Goal: Check status: Check status

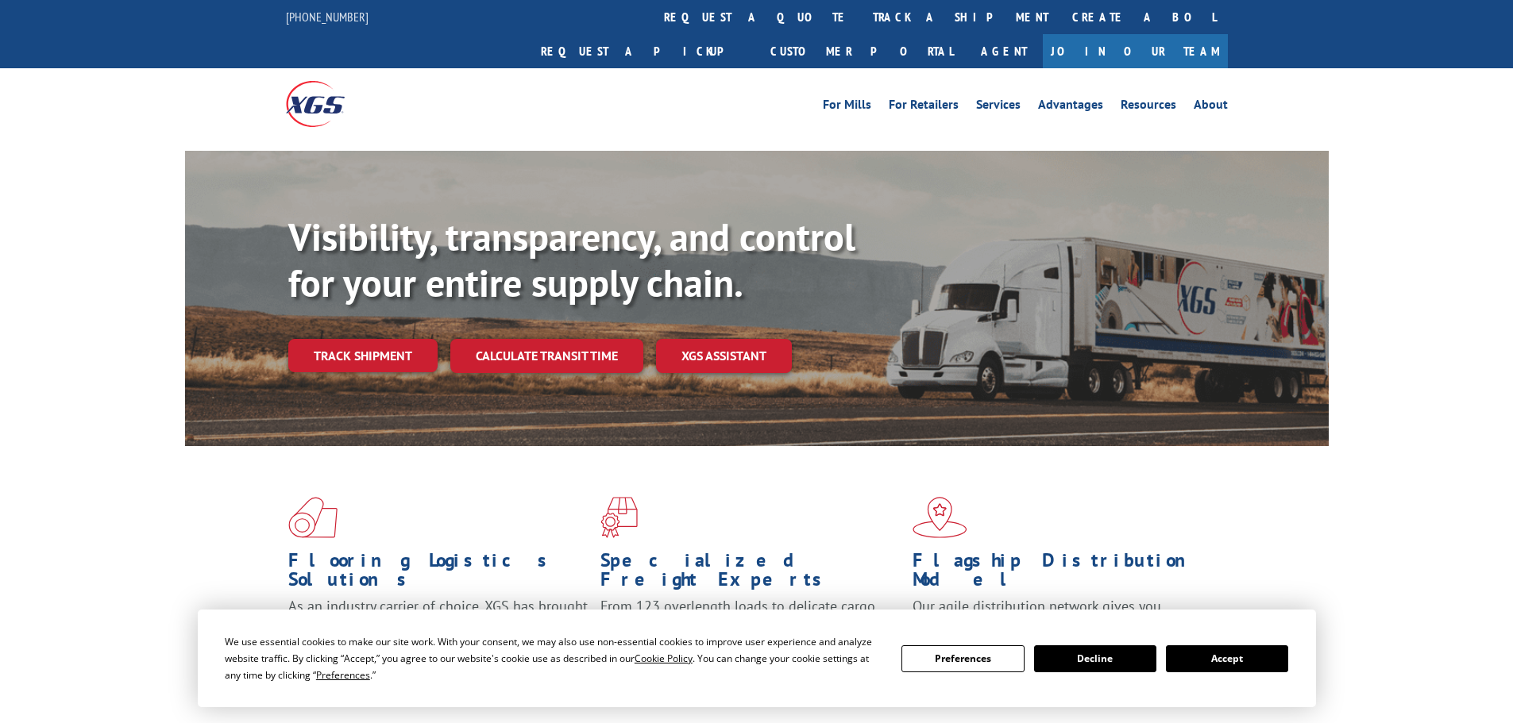
click at [370, 338] on div "Visibility, transparency, and control for your entire supply chain. Track shipm…" at bounding box center [808, 325] width 1040 height 222
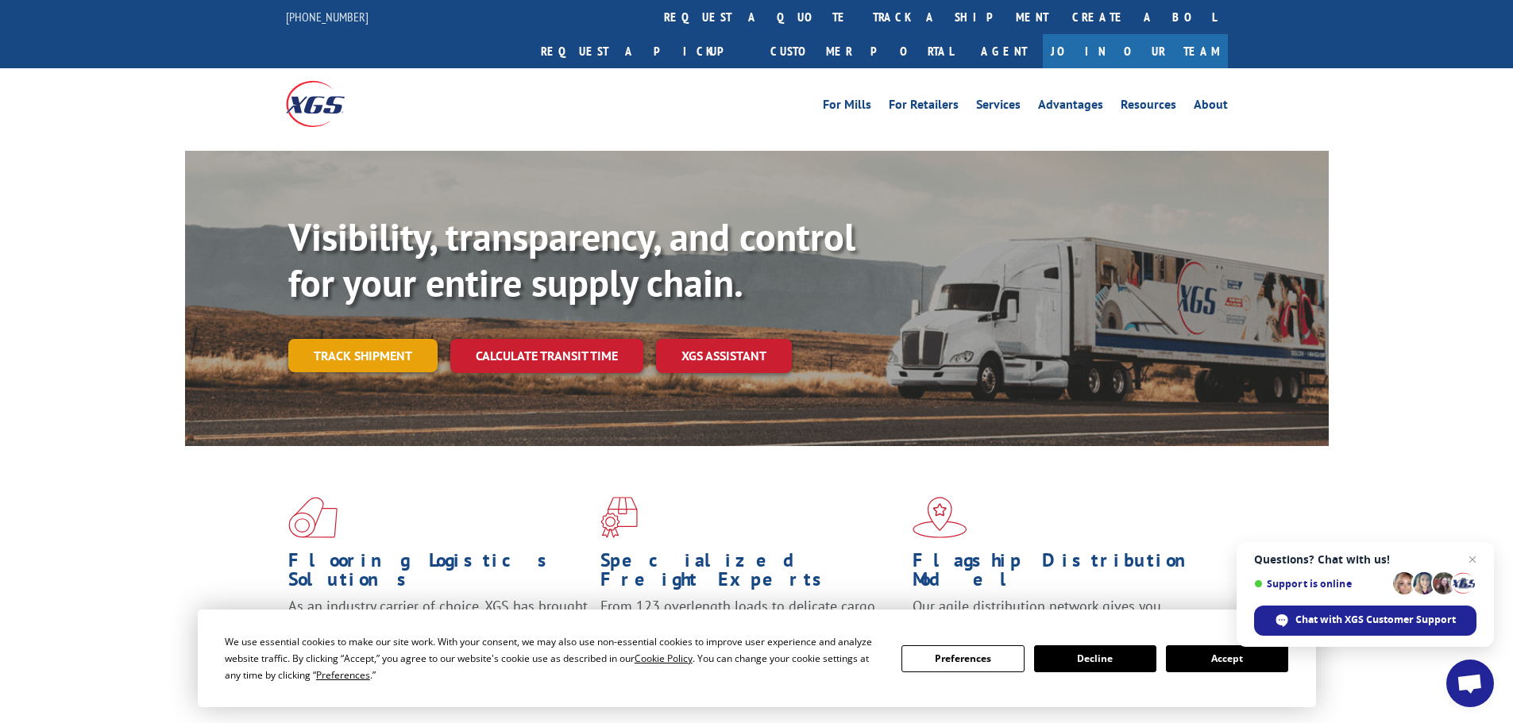
click at [358, 339] on link "Track shipment" at bounding box center [362, 355] width 149 height 33
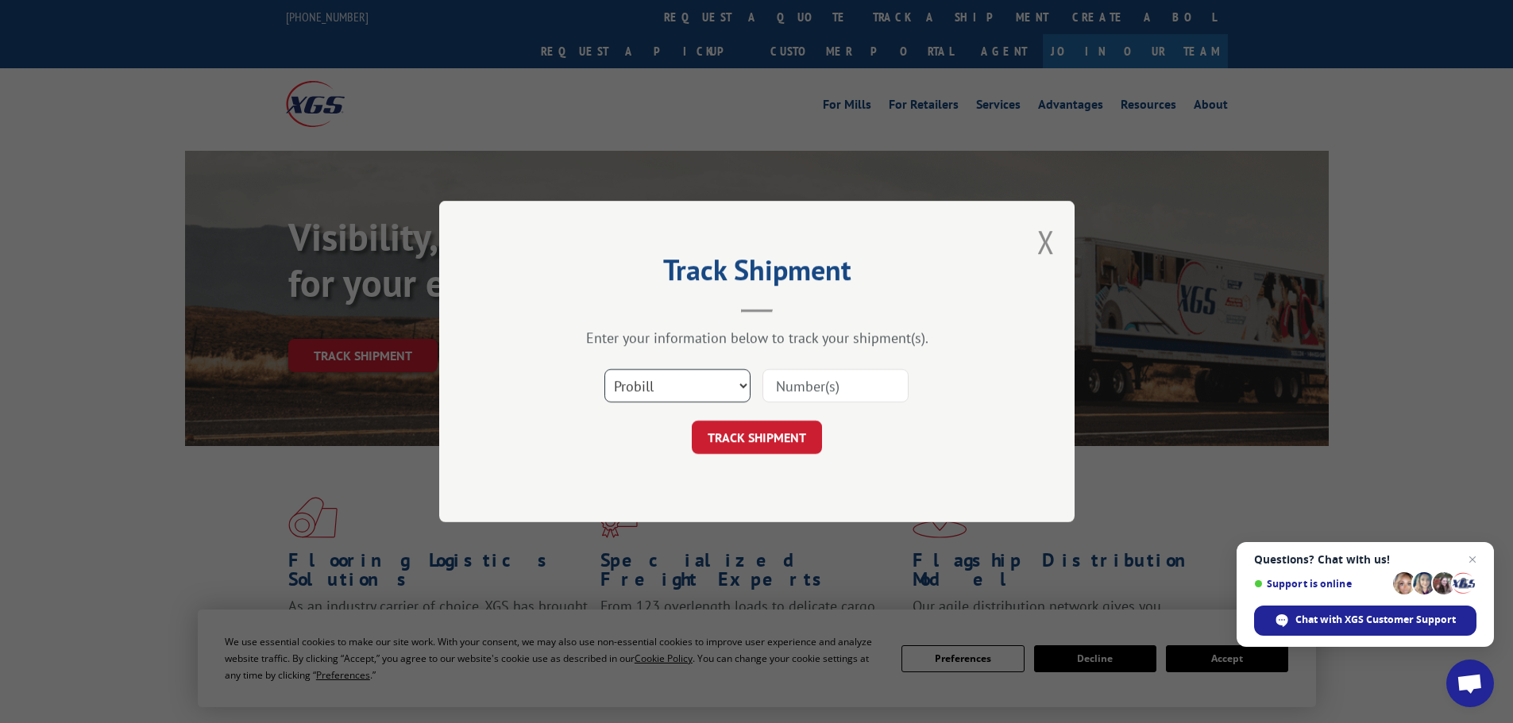
click at [663, 384] on select "Select category... Probill BOL PO" at bounding box center [677, 385] width 146 height 33
click at [786, 391] on input at bounding box center [835, 385] width 146 height 33
paste input "17027491"
type input "17027491"
click button "TRACK SHIPMENT" at bounding box center [757, 437] width 130 height 33
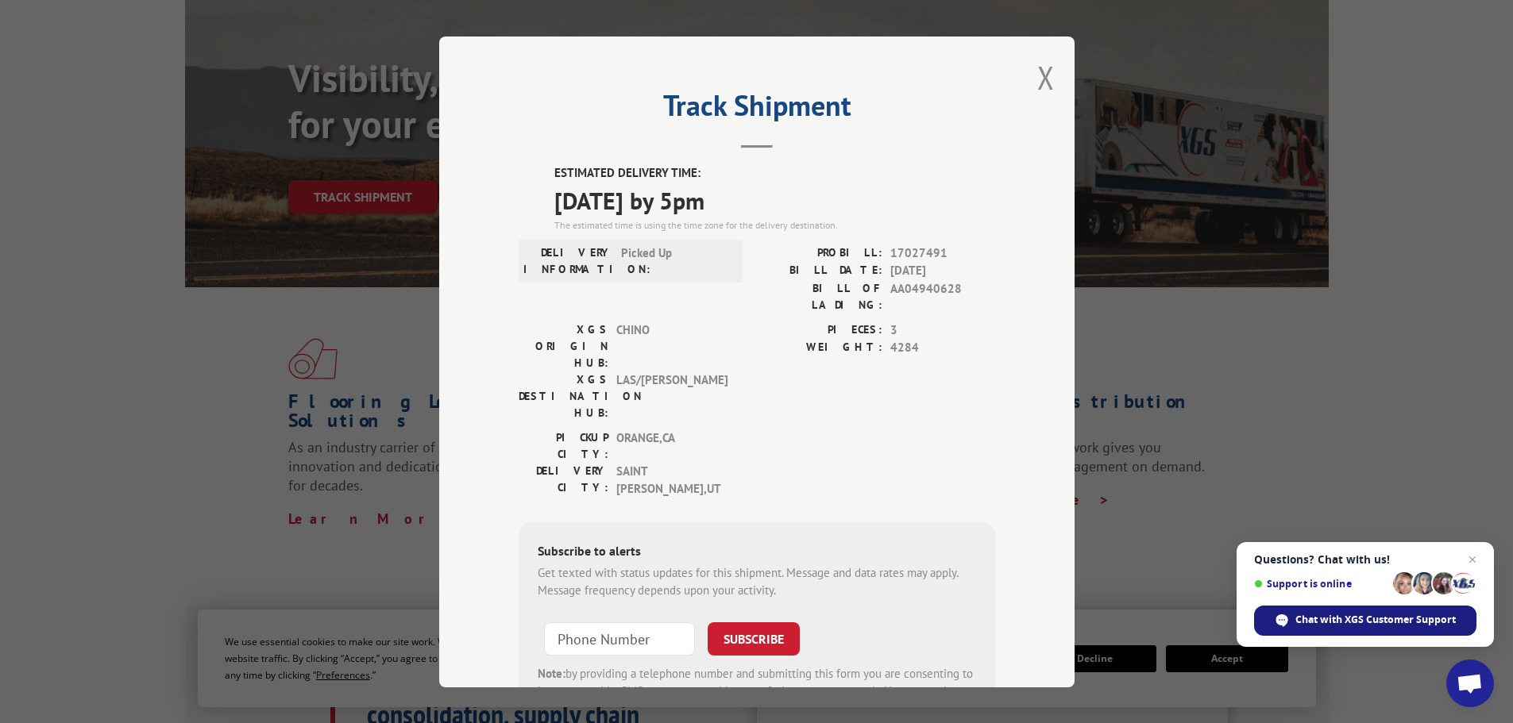
click at [1375, 619] on span "Chat with XGS Customer Support" at bounding box center [1375, 620] width 160 height 14
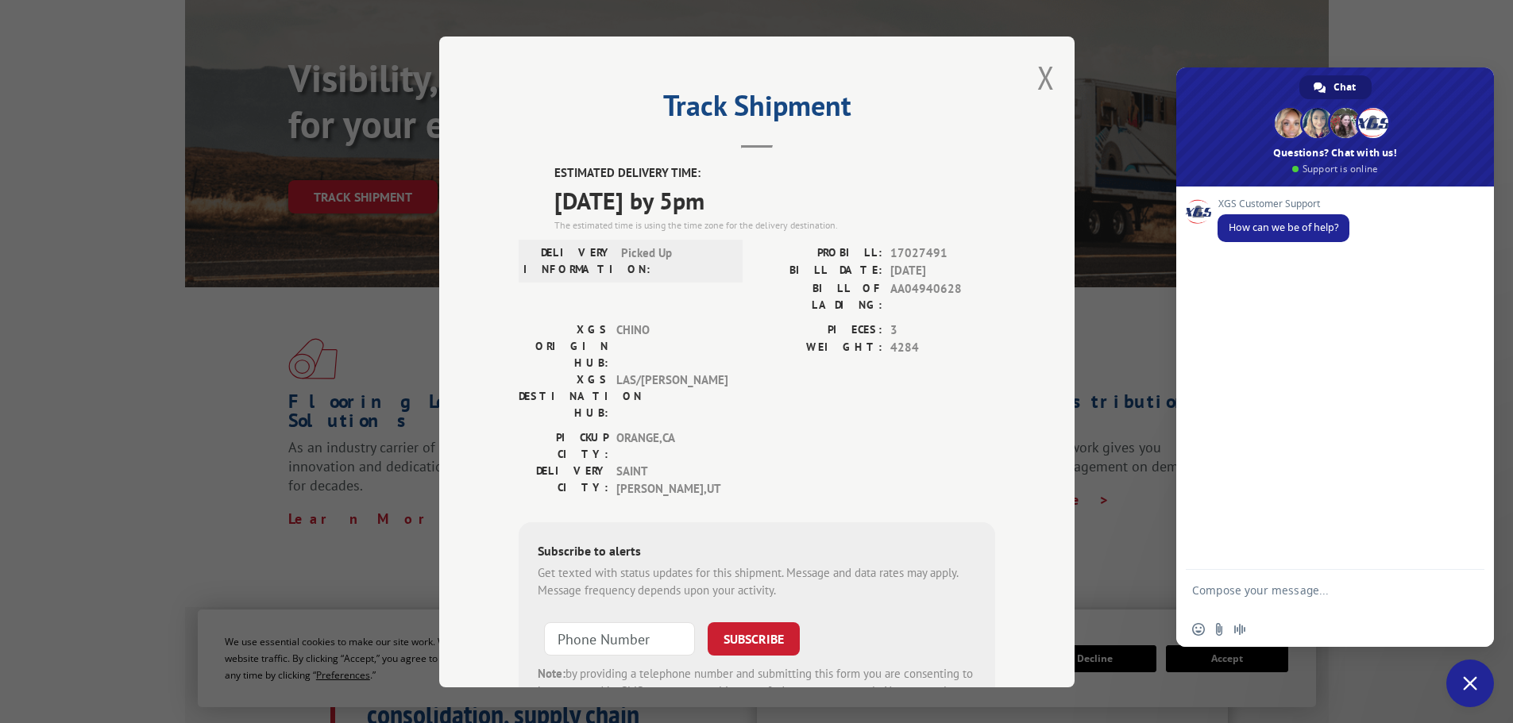
click at [1222, 603] on textarea "Compose your message..." at bounding box center [1317, 598] width 251 height 29
type textarea "ARE WE SURE THE PRODUCT ON THIS ORDER WILLBE DELIVERED ON 9/11"
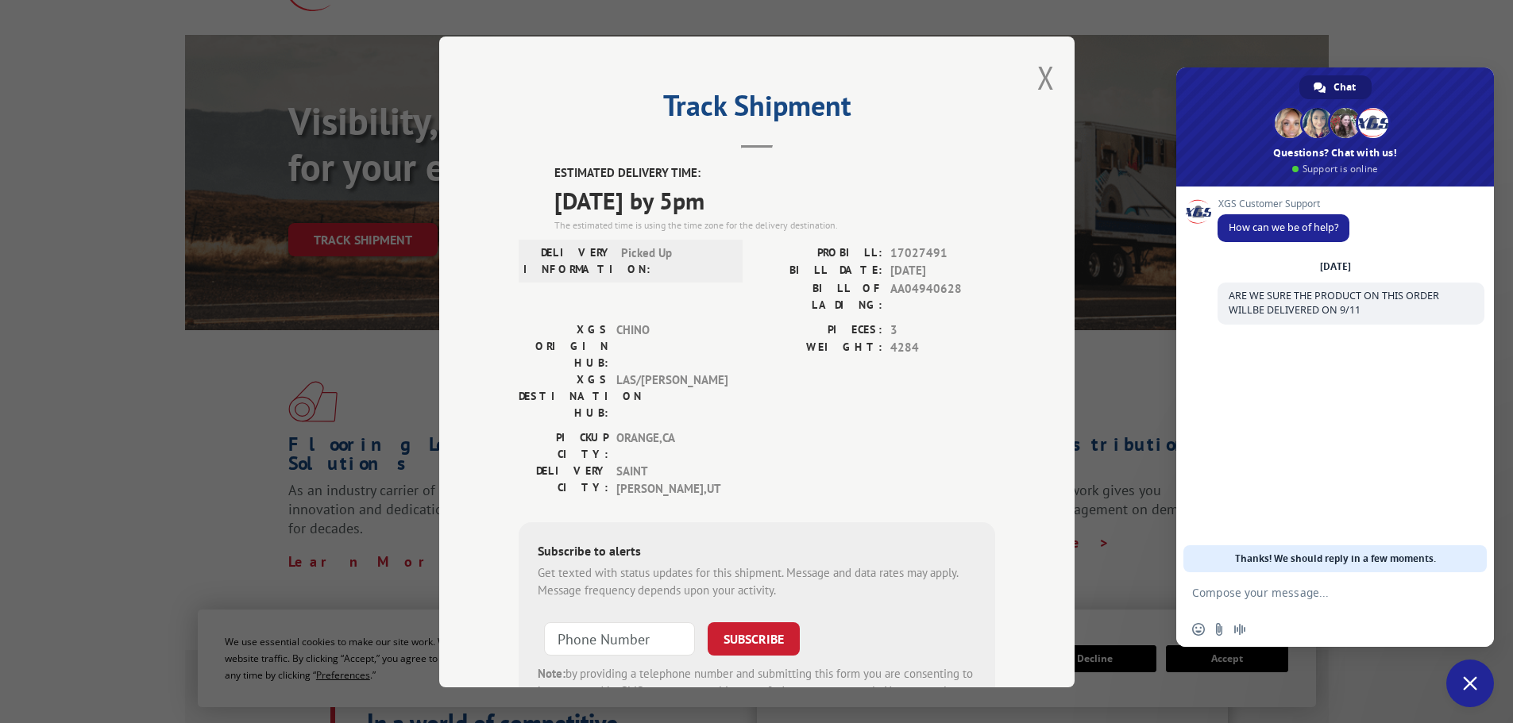
scroll to position [79, 0]
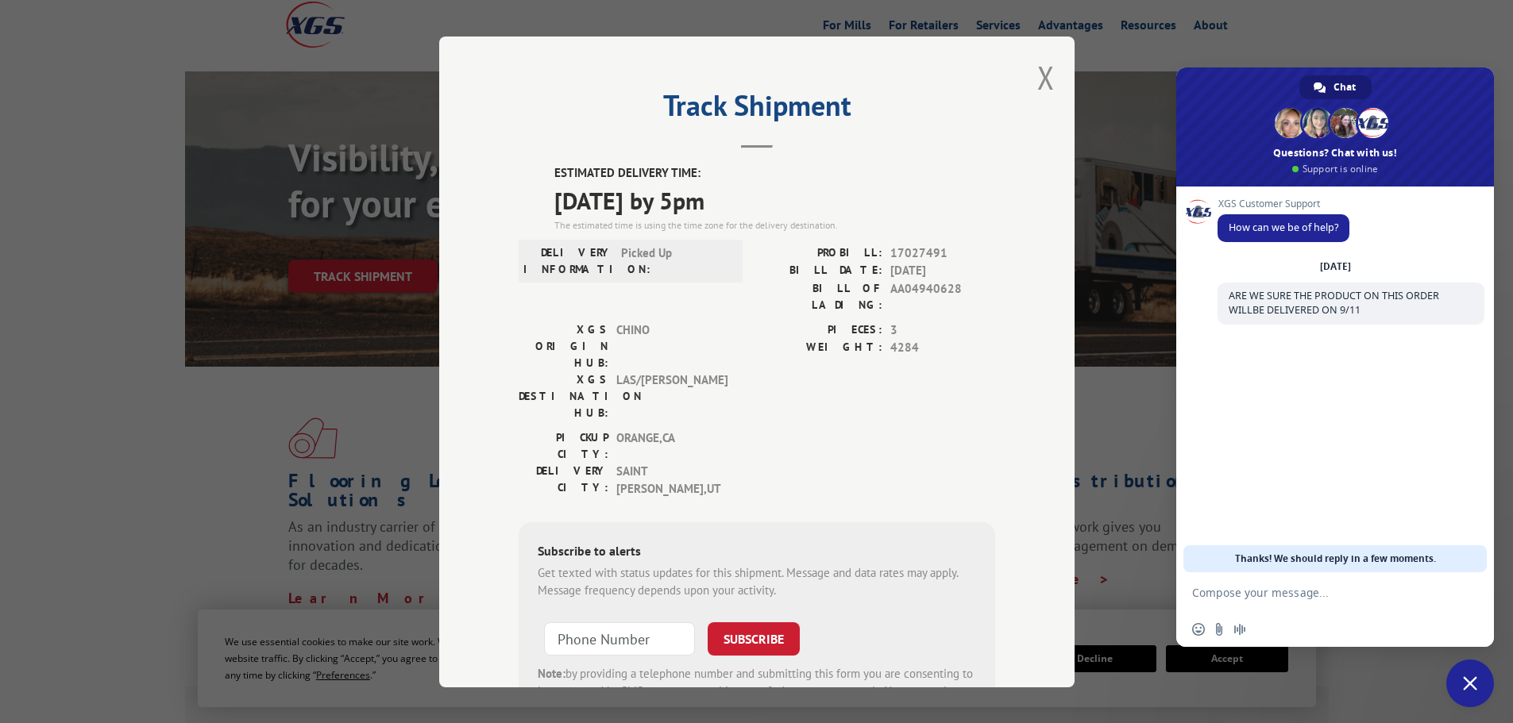
type input "+1 (___) ___-____"
click at [557, 622] on input "+1 (___) ___-____" at bounding box center [619, 638] width 151 height 33
click at [195, 565] on div "Track Shipment ESTIMATED DELIVERY TIME: [DATE] by 5pm The estimated time is usi…" at bounding box center [756, 361] width 1513 height 723
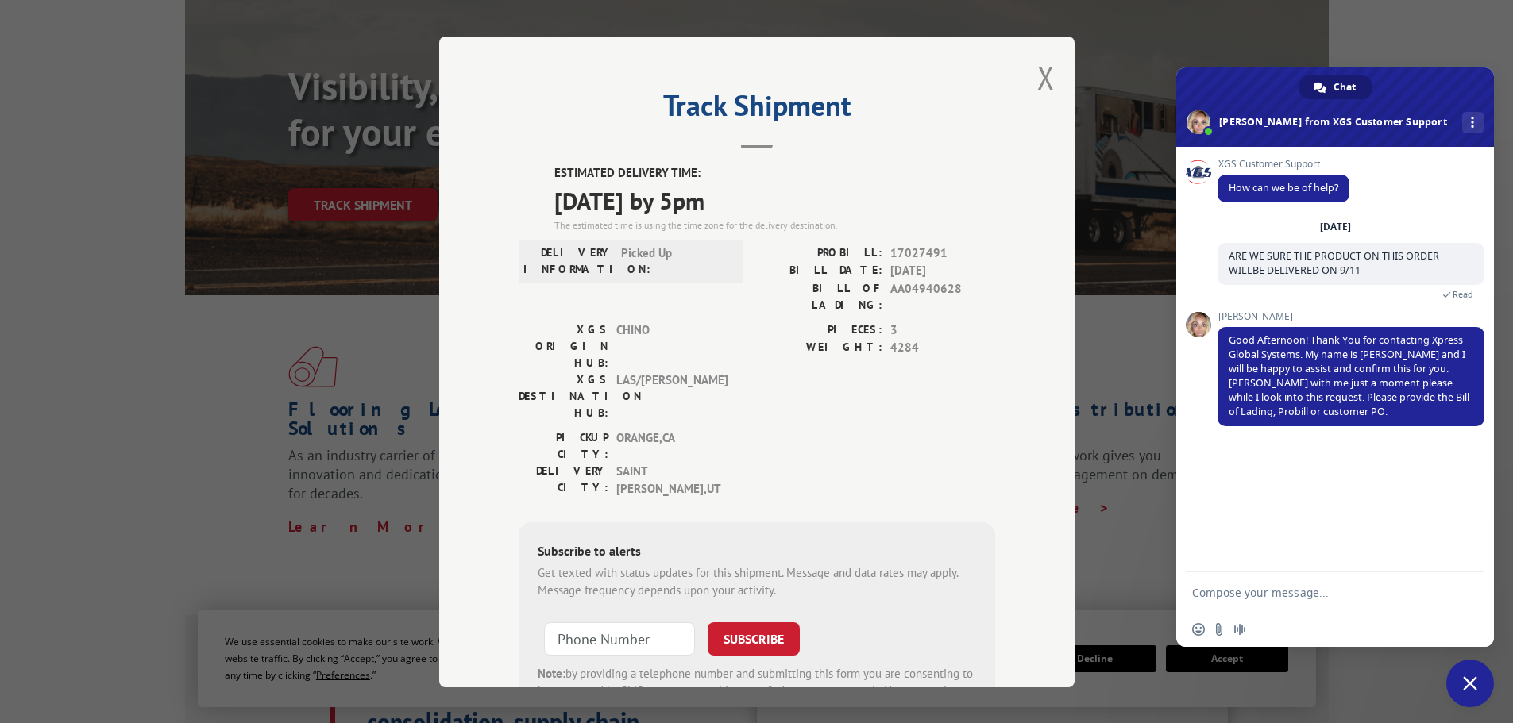
scroll to position [159, 0]
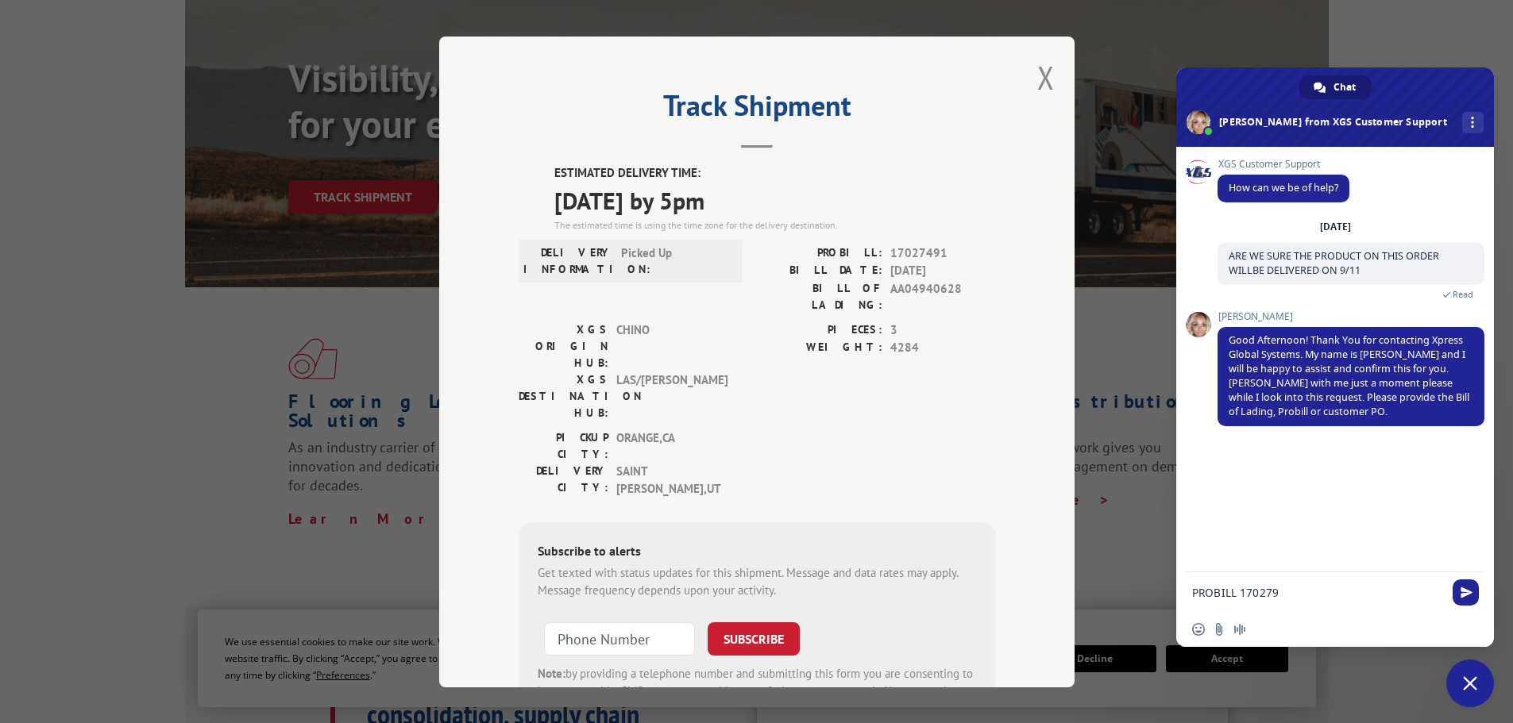
type textarea "PROBILL 1702791"
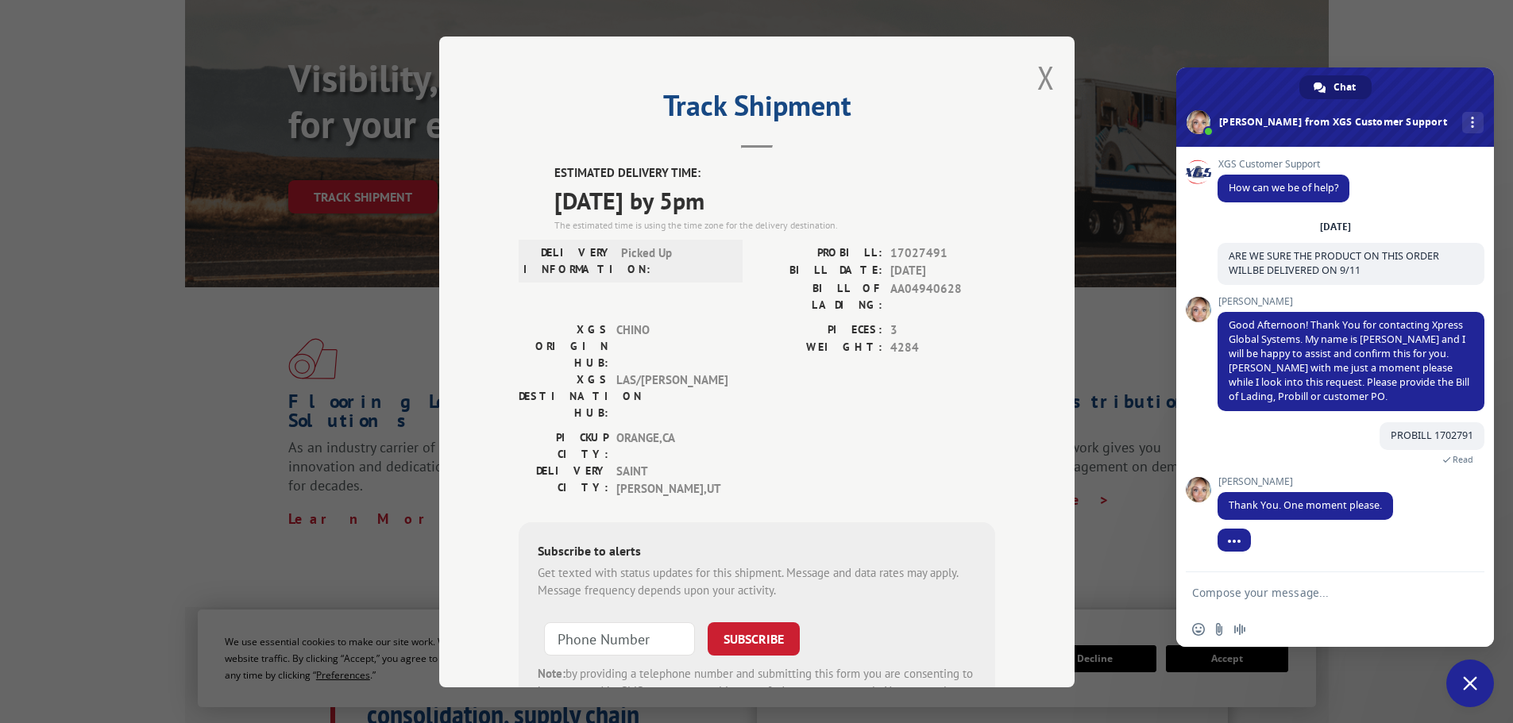
scroll to position [13, 0]
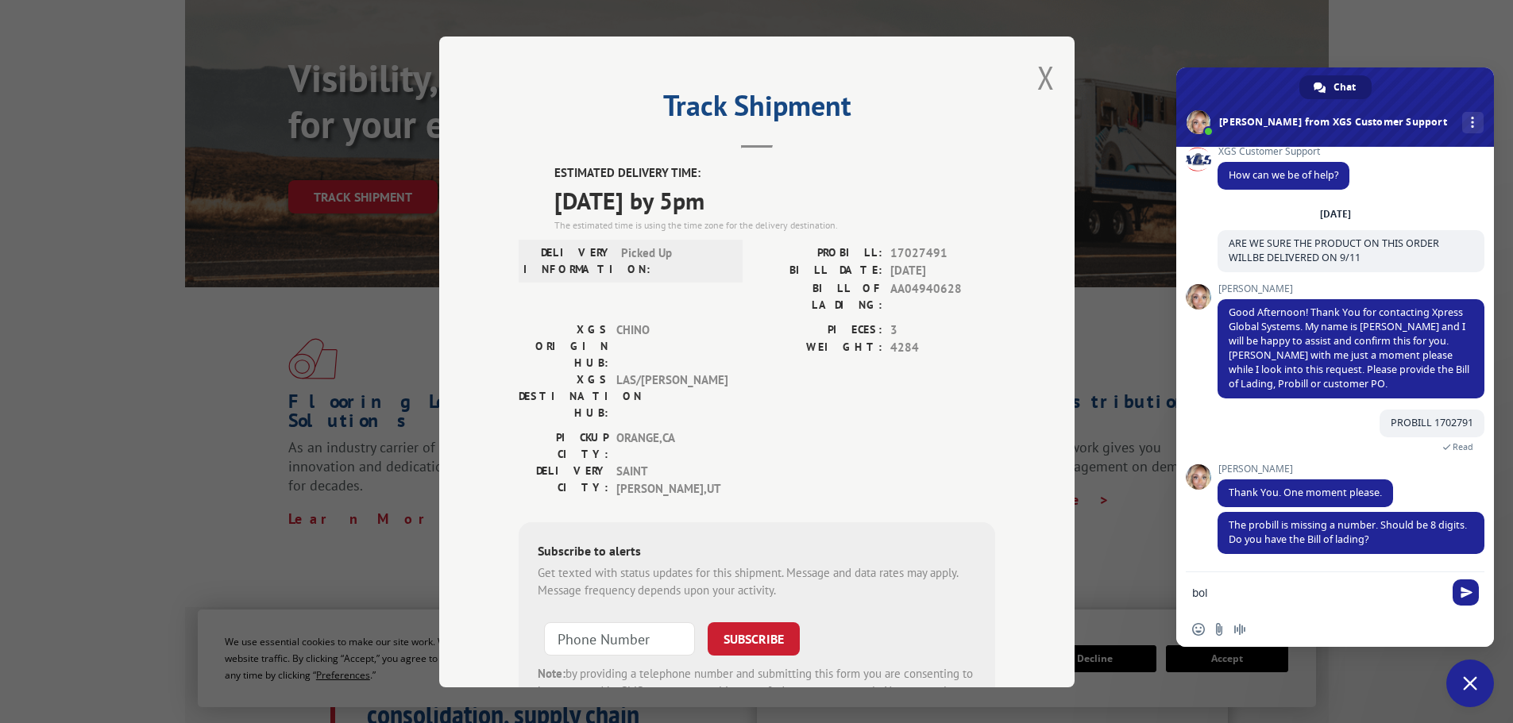
paste textarea "AA04940628"
type textarea "bol AA04940628"
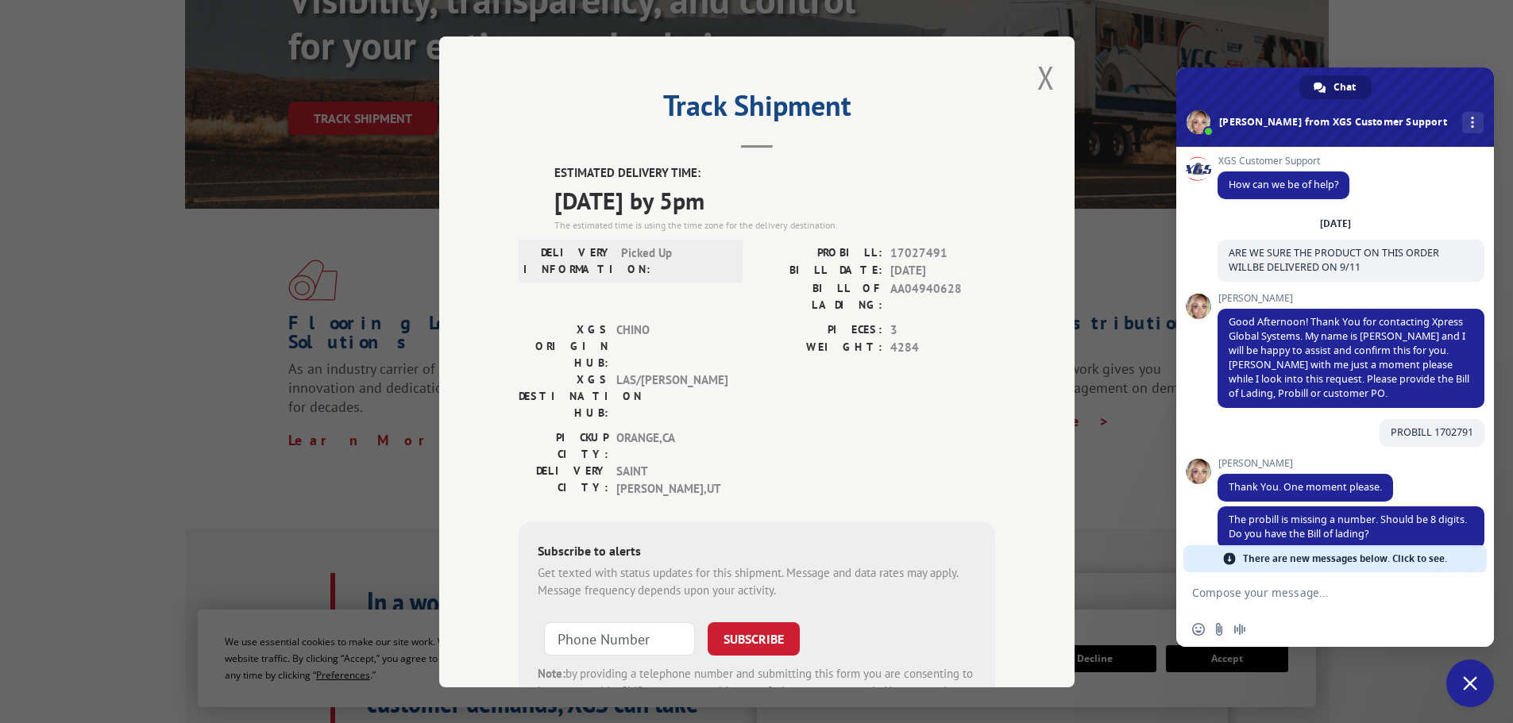
scroll to position [318, 0]
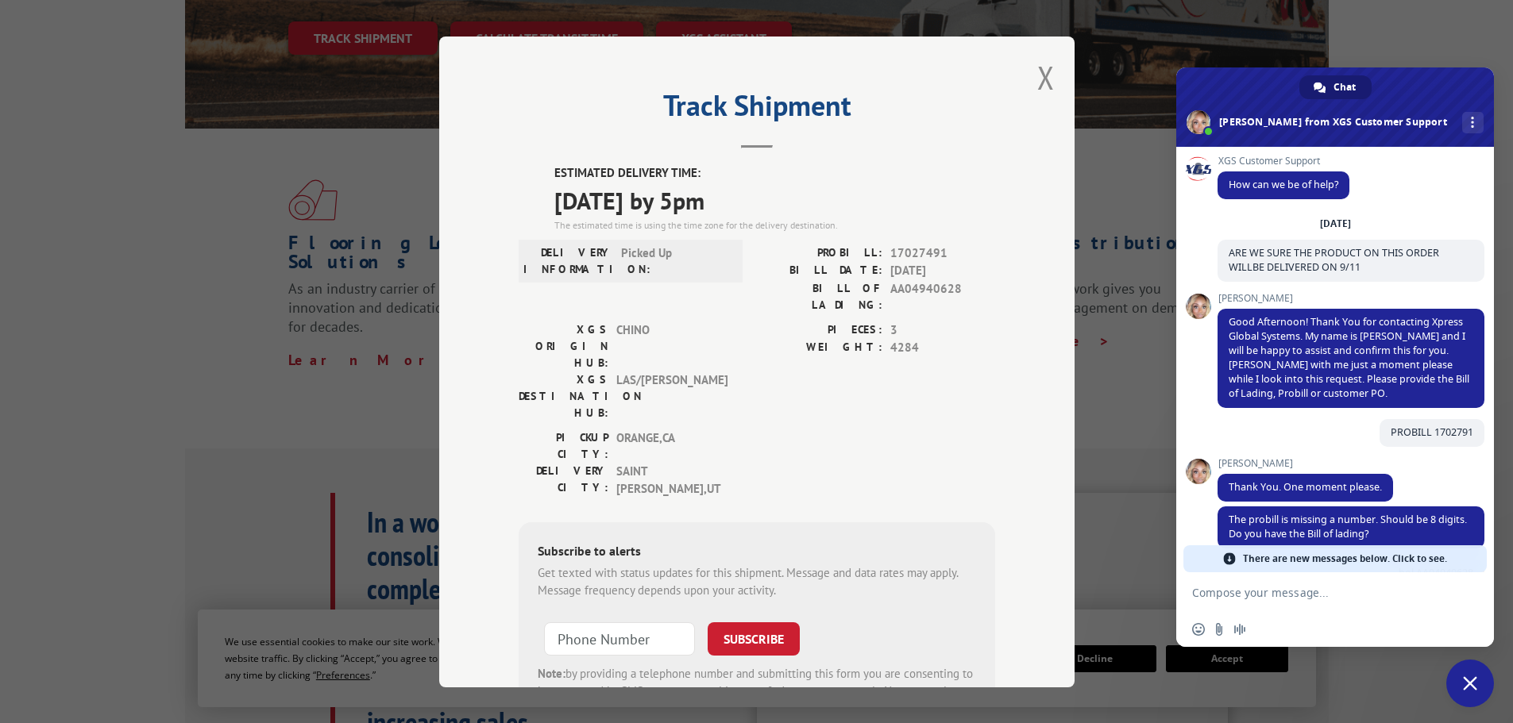
click at [1229, 557] on span at bounding box center [1229, 559] width 13 height 13
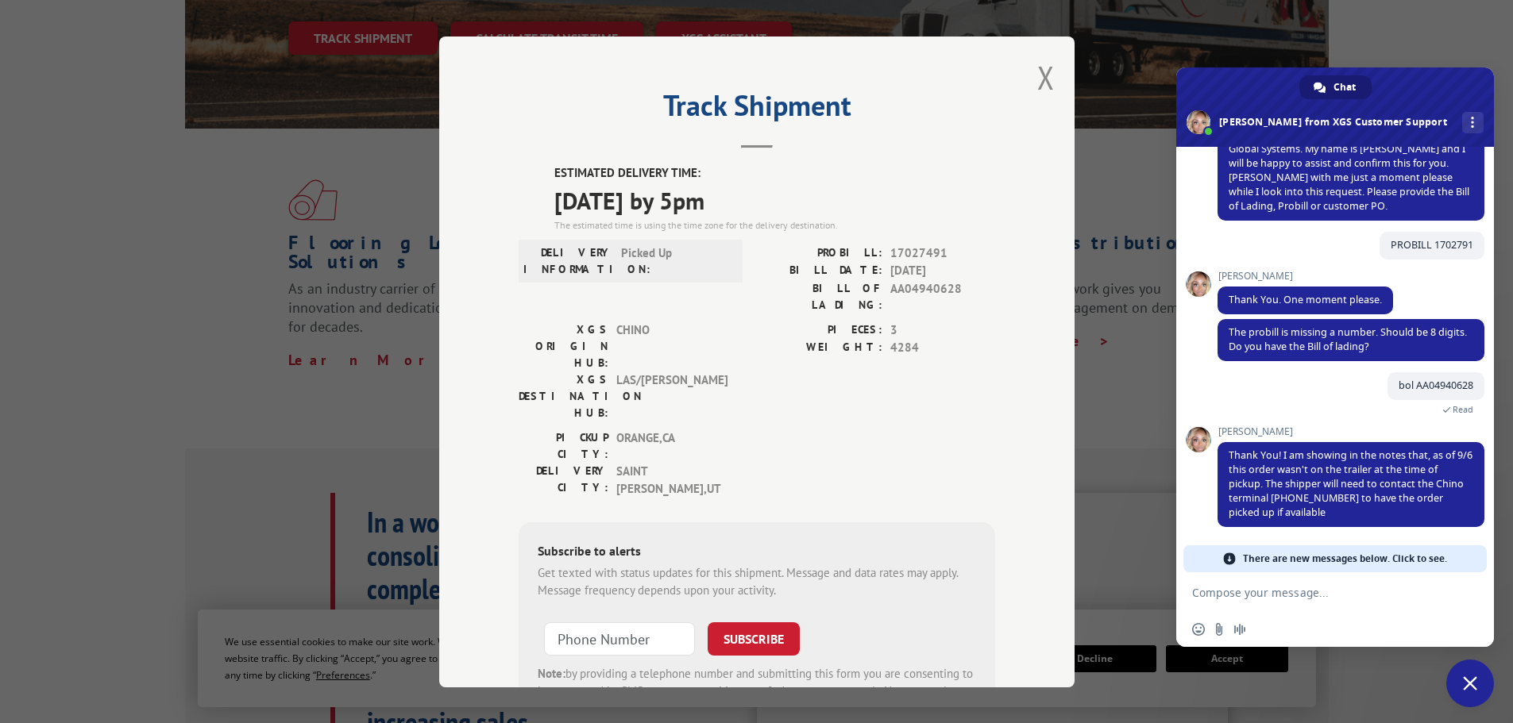
drag, startPoint x: 1221, startPoint y: 449, endPoint x: 1179, endPoint y: 459, distance: 43.9
click at [1179, 459] on div "XGS Customer Support How can we be of help? [DATE] ARE WE SURE THE PRODUCT ON T…" at bounding box center [1335, 360] width 318 height 426
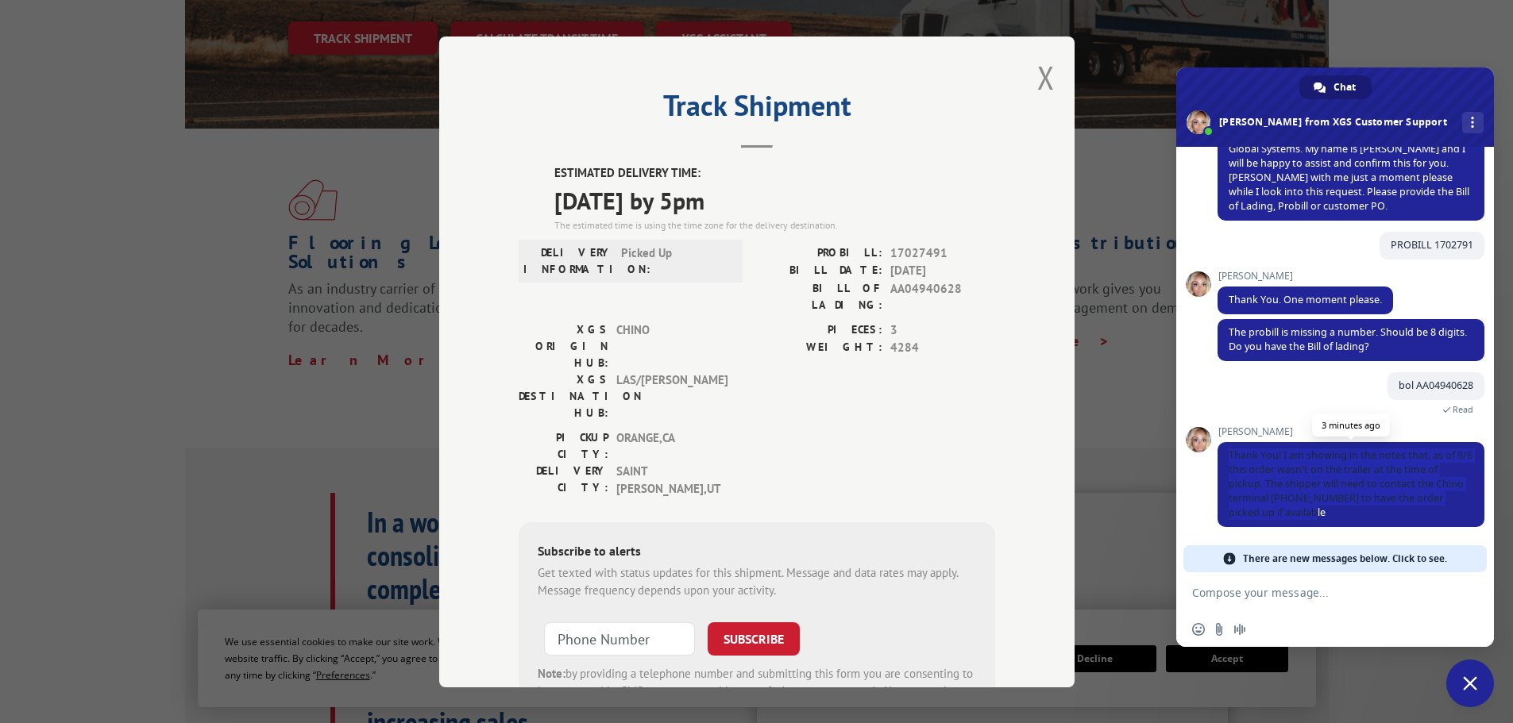
drag, startPoint x: 1344, startPoint y: 512, endPoint x: 1222, endPoint y: 455, distance: 134.3
click at [1222, 455] on span "Thank You! I am showing in the notes that, as of 9/6 this order wasn't on the t…" at bounding box center [1350, 484] width 267 height 85
copy span "Thank You! I am showing in the notes that, as of 9/6 this order wasn't on the t…"
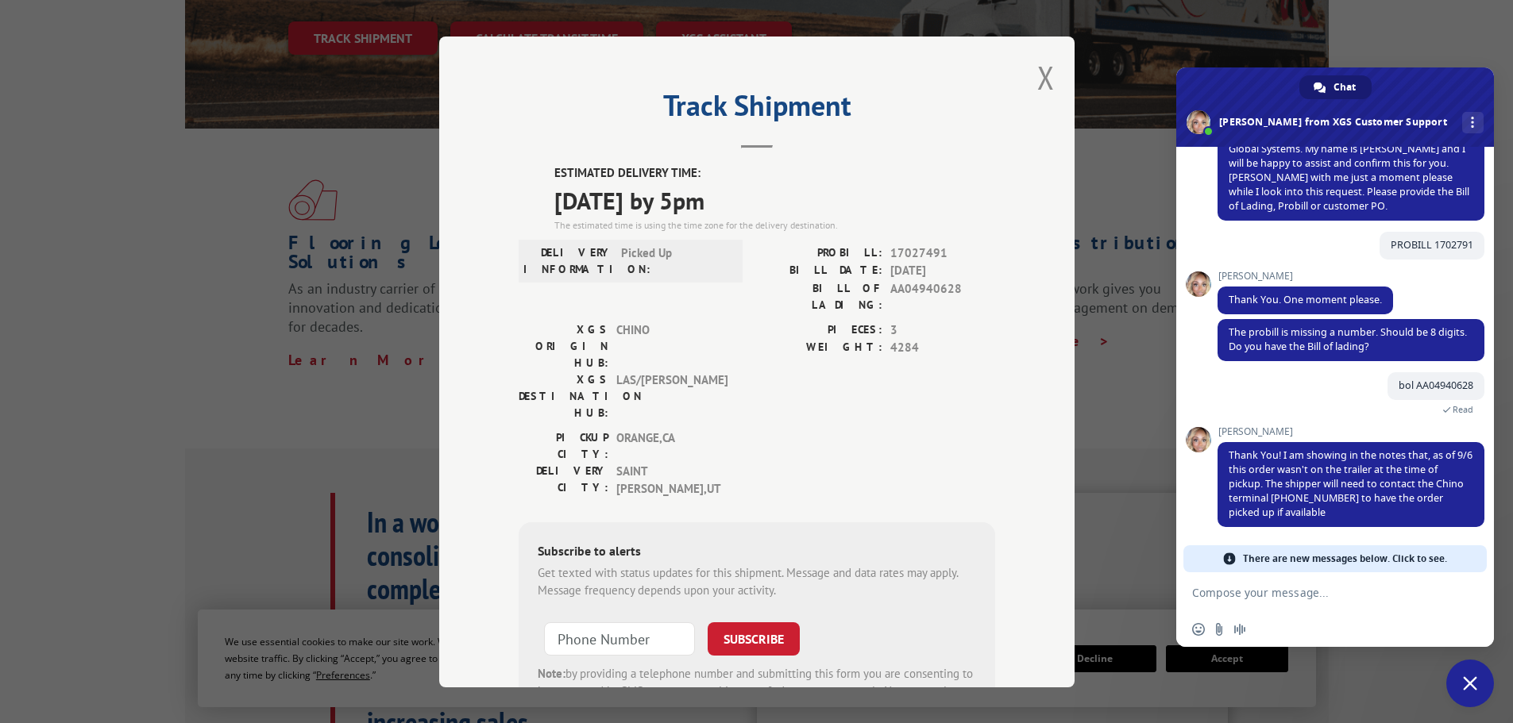
click at [1404, 677] on div "Track Shipment ESTIMATED DELIVERY TIME: [DATE] by 5pm The estimated time is usi…" at bounding box center [756, 361] width 1513 height 723
